Goal: Check status: Check status

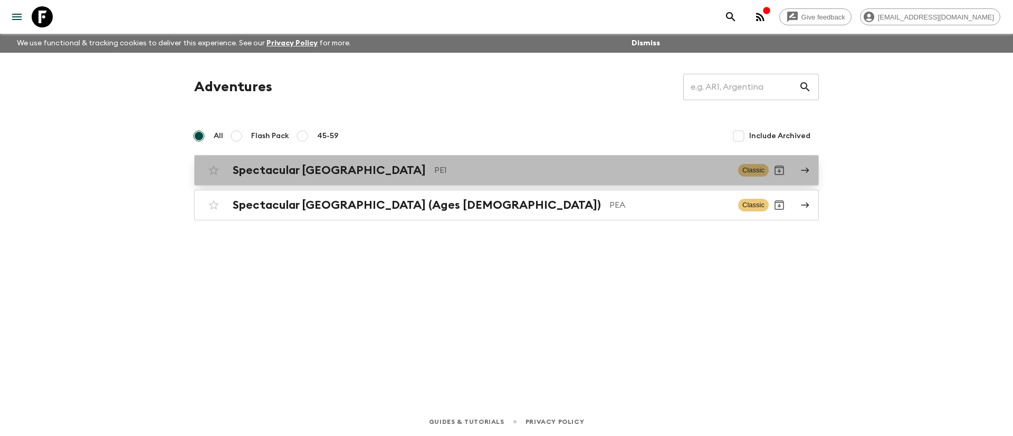
click at [434, 170] on p "PE1" at bounding box center [582, 170] width 296 height 13
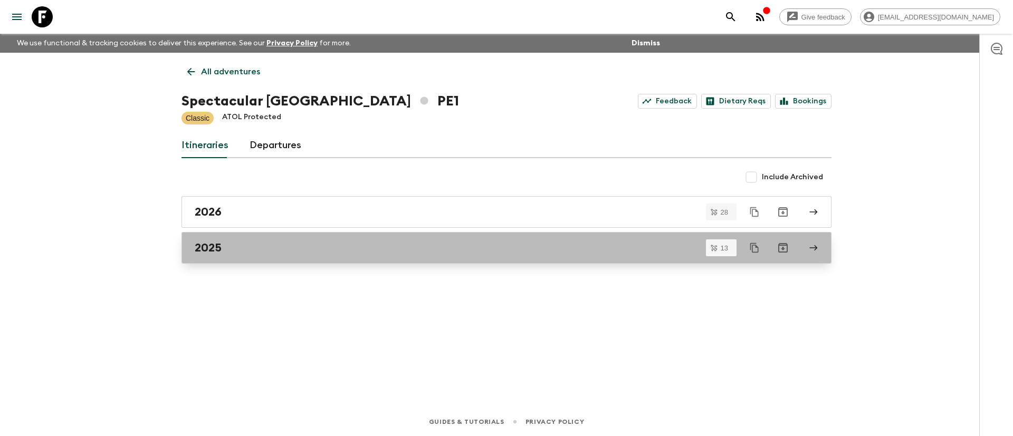
click at [242, 246] on div "2025" at bounding box center [497, 248] width 604 height 14
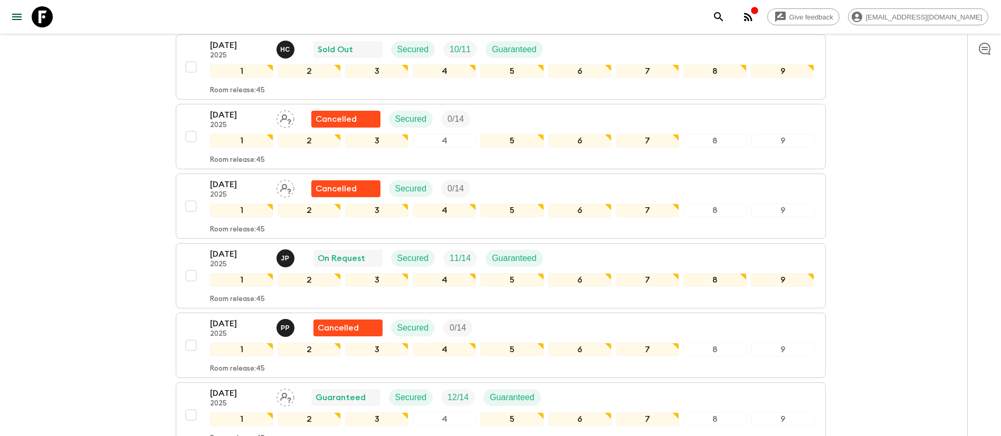
scroll to position [633, 0]
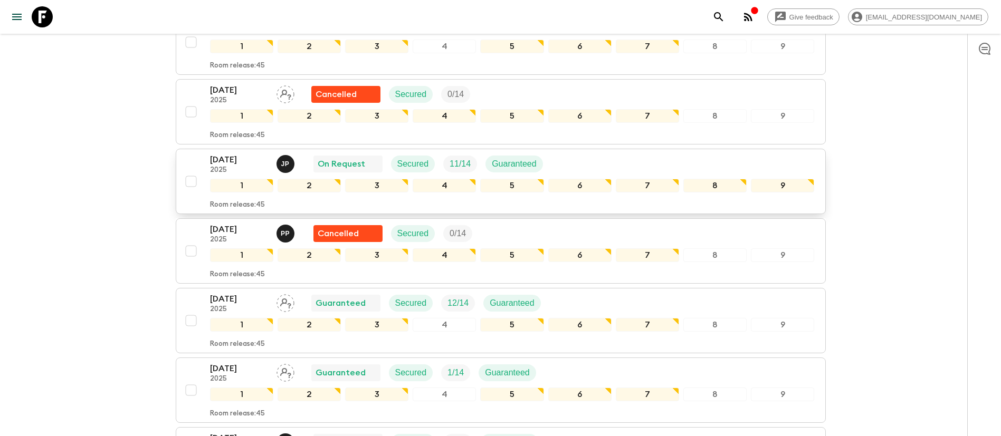
click at [731, 156] on div "[DATE] 2025 J P On Request Secured 11 / 14 Guaranteed" at bounding box center [512, 164] width 605 height 21
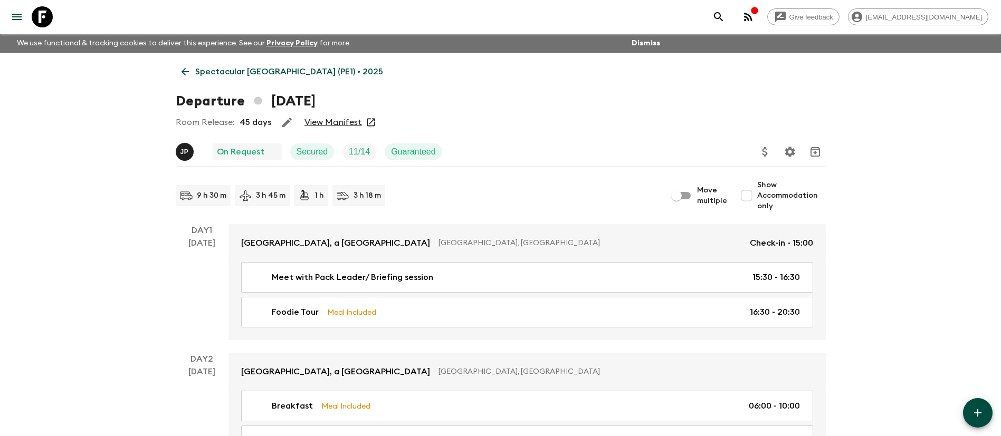
click at [326, 117] on link "View Manifest" at bounding box center [333, 122] width 58 height 11
